Goal: Information Seeking & Learning: Learn about a topic

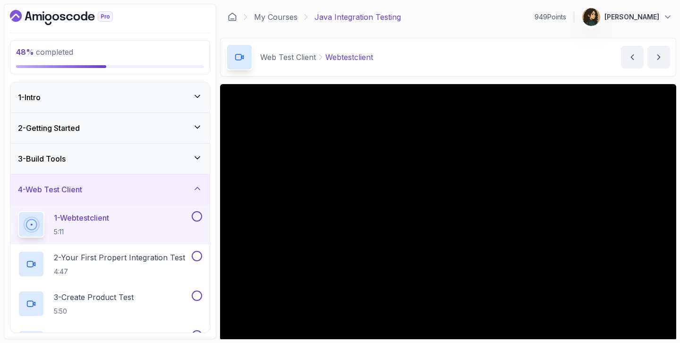
scroll to position [35, 0]
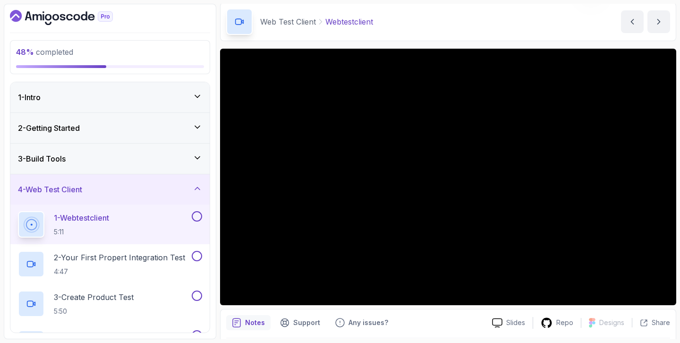
click at [197, 219] on button at bounding box center [197, 216] width 10 height 10
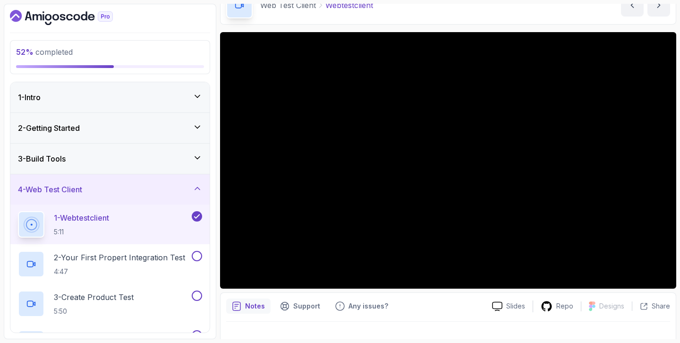
scroll to position [67, 0]
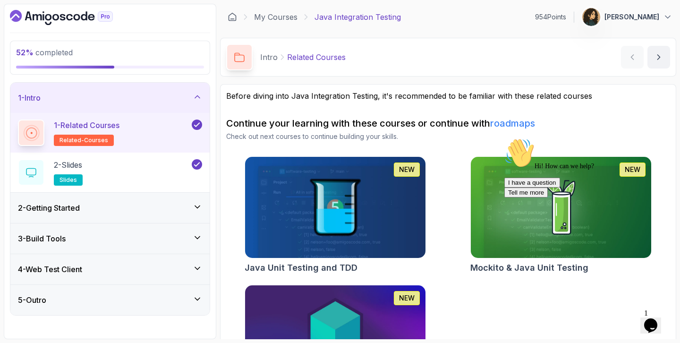
click at [175, 103] on div "1 - Intro" at bounding box center [110, 97] width 184 height 11
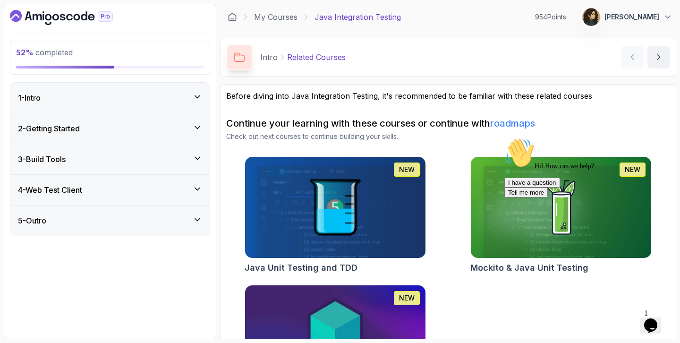
click at [149, 167] on div "3 - Build Tools" at bounding box center [109, 159] width 199 height 30
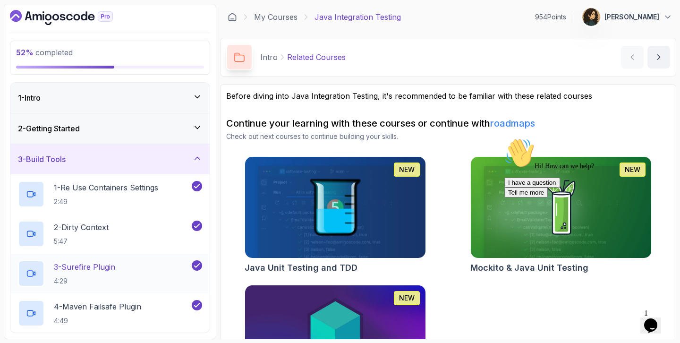
scroll to position [62, 0]
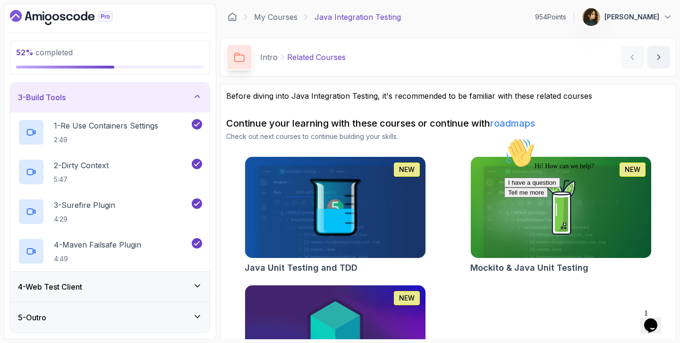
click at [178, 95] on div "3 - Build Tools" at bounding box center [110, 97] width 184 height 11
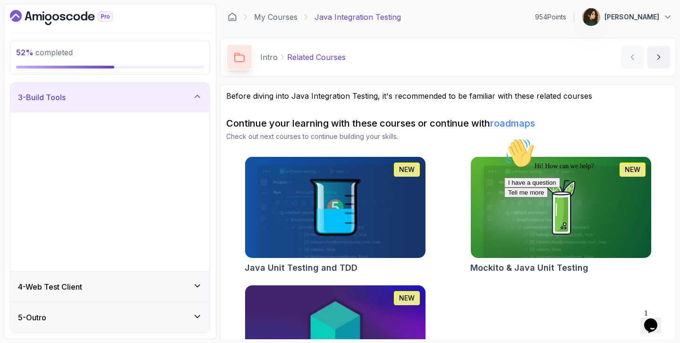
scroll to position [0, 0]
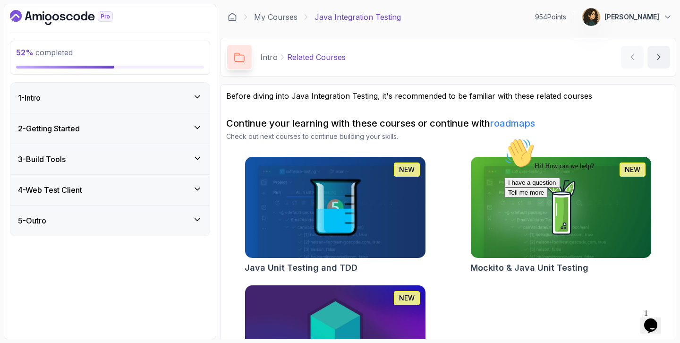
click at [146, 176] on div "4 - Web Test Client" at bounding box center [109, 190] width 199 height 30
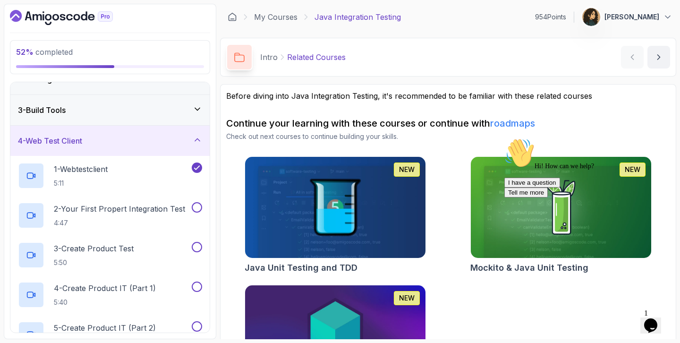
scroll to position [74, 0]
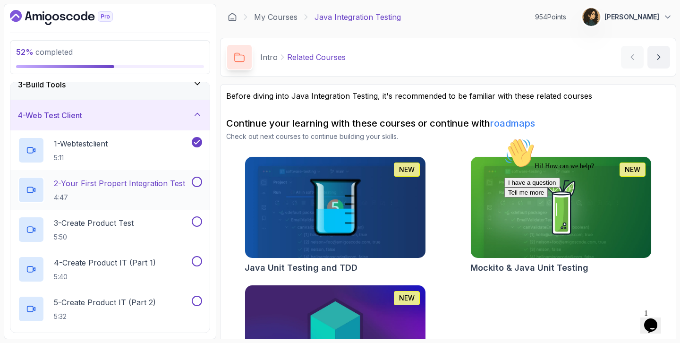
click at [150, 187] on p "2 - Your First Propert Integration Test" at bounding box center [119, 183] width 131 height 11
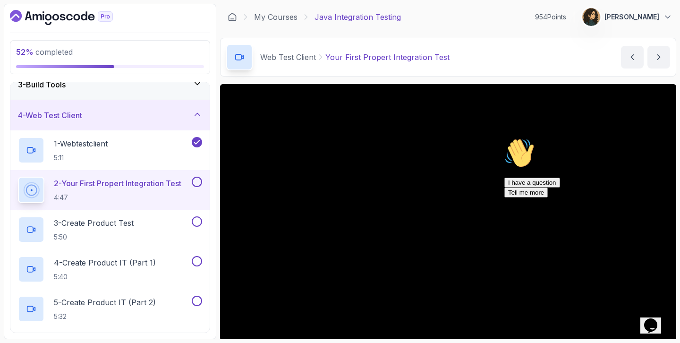
click at [656, 319] on icon "Chat widget" at bounding box center [650, 325] width 13 height 14
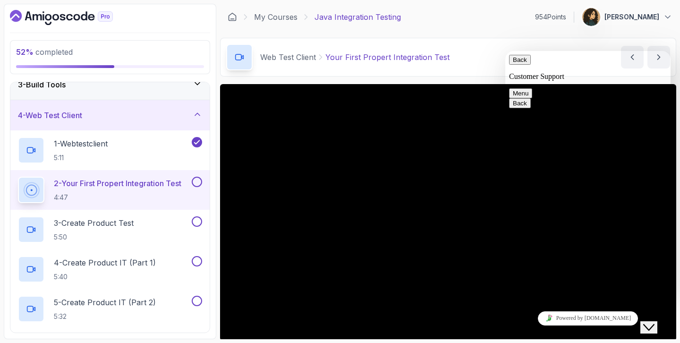
click at [655, 322] on icon "Close Chat This icon closes the chat window." at bounding box center [648, 327] width 11 height 11
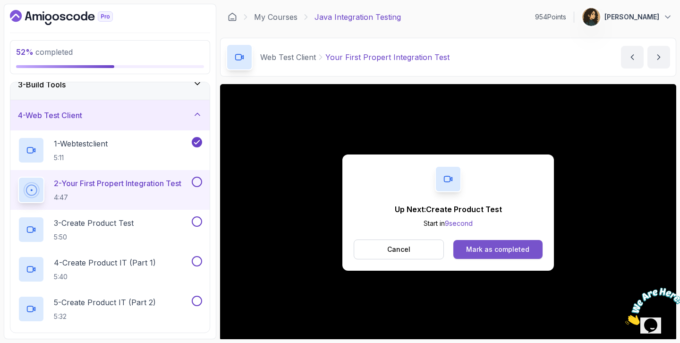
click at [502, 246] on div "Mark as completed" at bounding box center [497, 249] width 63 height 9
